Goal: Book appointment/travel/reservation

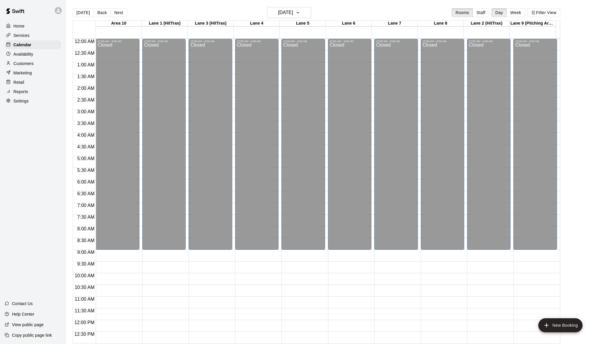
scroll to position [211, 0]
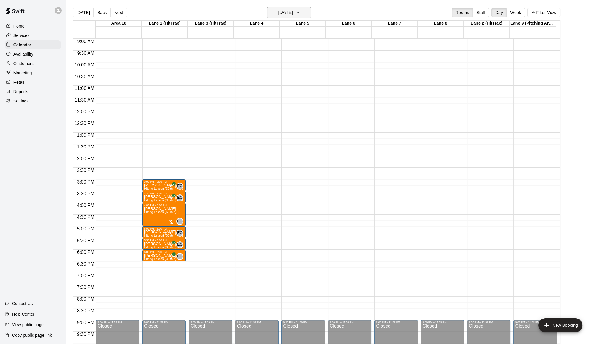
click at [310, 14] on button "[DATE]" at bounding box center [289, 12] width 44 height 11
click at [277, 76] on button "16" at bounding box center [278, 74] width 11 height 11
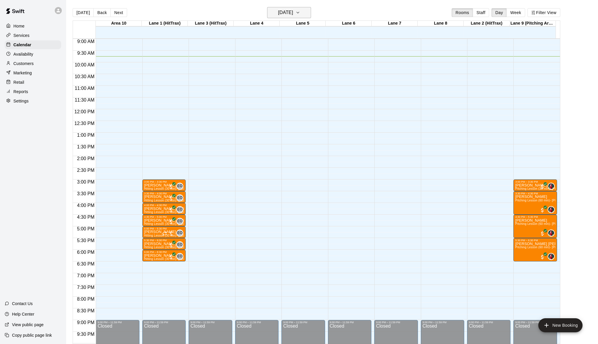
click at [300, 11] on icon "button" at bounding box center [298, 12] width 5 height 7
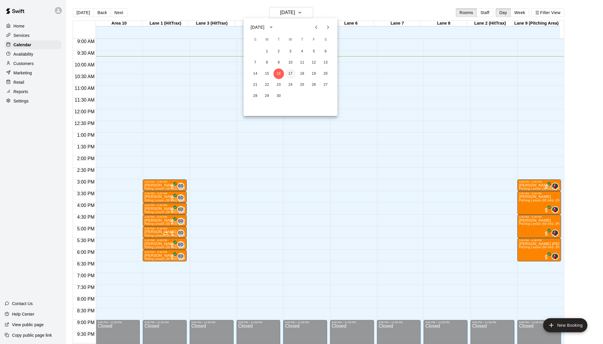
click at [290, 73] on button "17" at bounding box center [290, 74] width 11 height 11
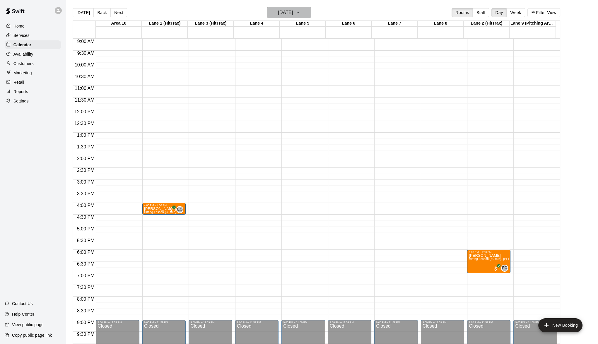
click at [300, 14] on icon "button" at bounding box center [298, 12] width 5 height 7
click at [305, 71] on button "18" at bounding box center [302, 74] width 11 height 11
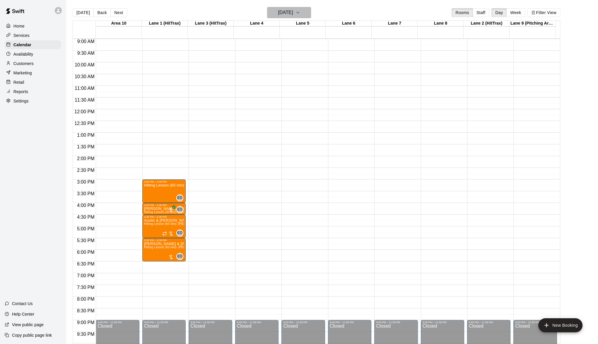
click at [300, 12] on icon "button" at bounding box center [298, 12] width 5 height 7
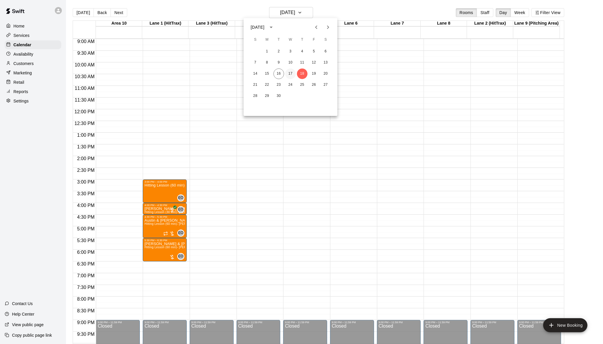
click at [291, 74] on button "17" at bounding box center [290, 74] width 11 height 11
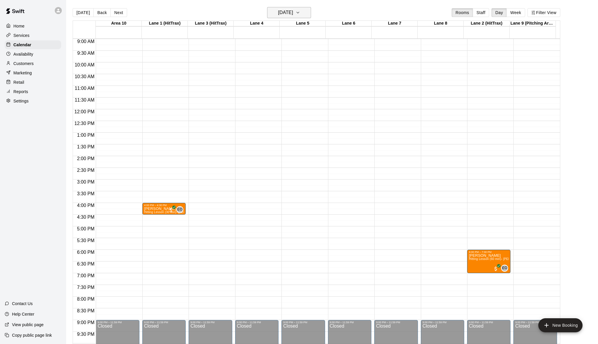
click at [300, 9] on icon "button" at bounding box center [298, 12] width 5 height 7
click at [310, 9] on div at bounding box center [301, 172] width 603 height 344
click at [300, 14] on icon "button" at bounding box center [298, 12] width 5 height 7
click at [279, 74] on button "16" at bounding box center [278, 74] width 11 height 11
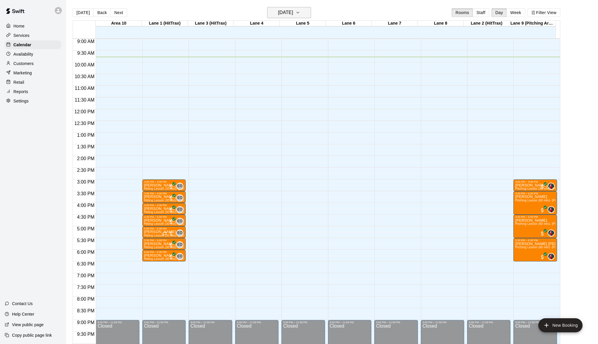
click at [300, 9] on icon "button" at bounding box center [298, 12] width 5 height 7
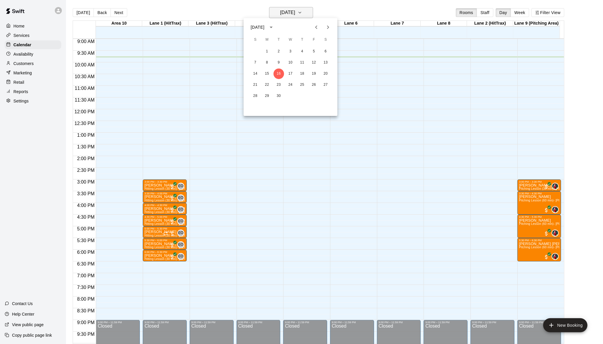
click at [307, 9] on div at bounding box center [301, 172] width 603 height 344
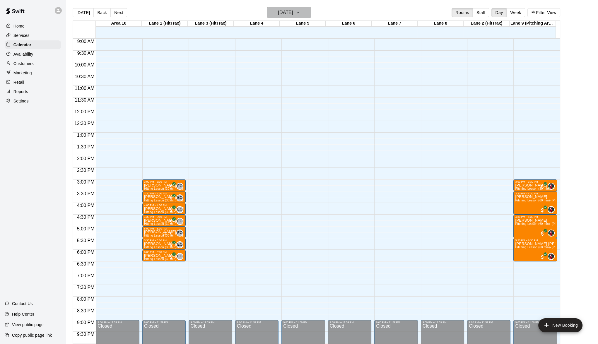
click at [300, 9] on icon "button" at bounding box center [298, 12] width 5 height 7
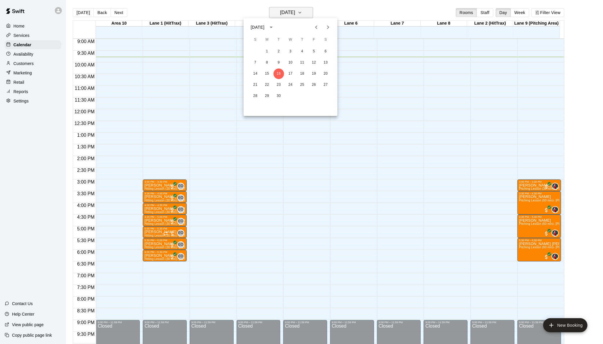
click at [307, 9] on div at bounding box center [301, 172] width 603 height 344
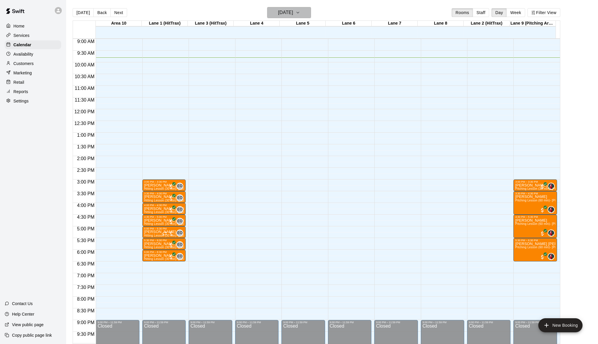
click at [300, 9] on icon "button" at bounding box center [298, 12] width 5 height 7
